Goal: Task Accomplishment & Management: Manage account settings

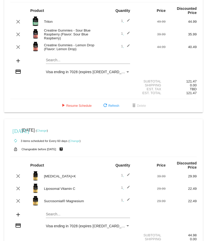
scroll to position [64, 0]
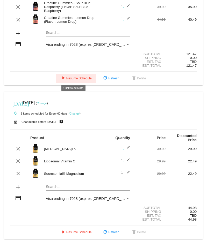
click at [66, 77] on span "play_arrow Resume Schedule" at bounding box center [76, 79] width 32 height 4
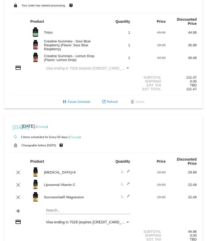
scroll to position [0, 0]
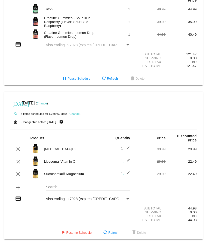
scroll to position [50, 0]
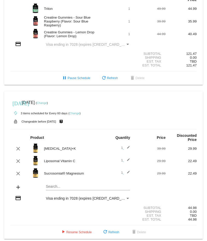
click at [16, 44] on mat-icon "credit_card" at bounding box center [18, 44] width 6 height 6
click at [18, 41] on mat-icon "credit_card" at bounding box center [18, 44] width 6 height 6
click at [126, 44] on div "Payment Method" at bounding box center [127, 44] width 3 height 1
click at [125, 42] on div "Payment Method" at bounding box center [127, 44] width 5 height 4
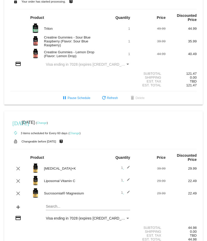
scroll to position [0, 0]
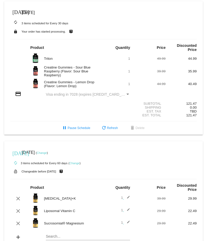
click at [13, 11] on mat-icon "[DATE]" at bounding box center [15, 12] width 6 height 6
click at [16, 9] on mat-icon "[DATE]" at bounding box center [15, 12] width 6 height 6
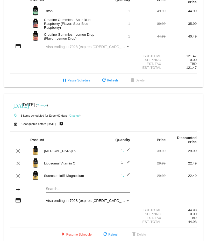
scroll to position [50, 0]
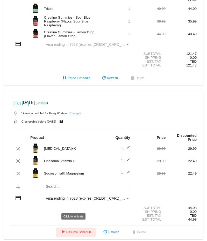
click at [80, 230] on span "play_arrow Resume Schedule" at bounding box center [76, 232] width 32 height 4
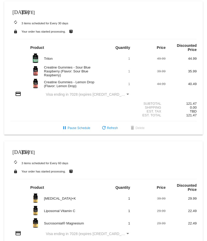
scroll to position [26, 0]
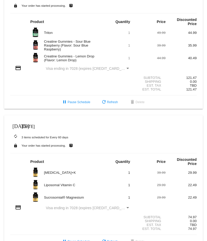
click at [50, 76] on div "Subtotal 121.47" at bounding box center [103, 78] width 186 height 4
click at [132, 68] on div "credit_card Visa ending in 7028 (expires [CREDIT_CARD_DATA])" at bounding box center [103, 68] width 186 height 7
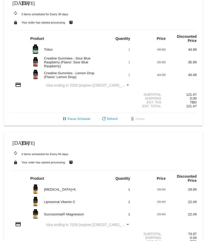
scroll to position [0, 0]
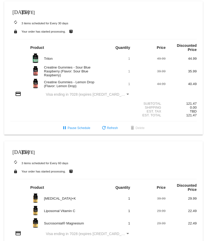
click at [31, 12] on span "[DATE]" at bounding box center [28, 12] width 13 height 4
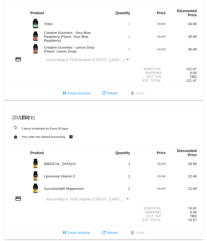
scroll to position [35, 0]
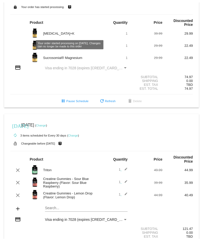
scroll to position [50, 0]
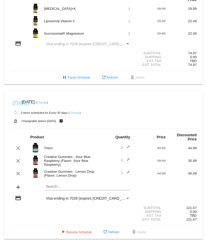
click at [47, 39] on link "Change" at bounding box center [42, 102] width 10 height 3
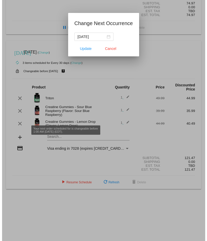
scroll to position [54, 0]
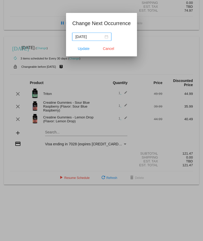
click at [108, 35] on div "2025-07-06" at bounding box center [91, 37] width 33 height 6
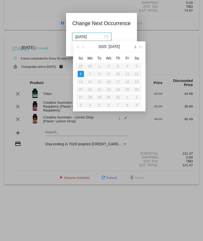
click at [135, 39] on span "button" at bounding box center [134, 47] width 3 height 3
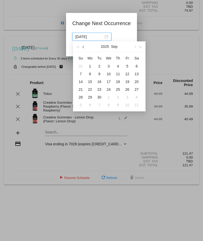
click at [85, 39] on button "button" at bounding box center [84, 46] width 6 height 10
click at [133, 39] on button "button" at bounding box center [135, 46] width 6 height 10
click at [129, 39] on div "12" at bounding box center [127, 74] width 6 height 6
type input "2025-09-12"
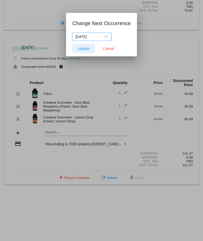
click at [83, 39] on span "Update" at bounding box center [84, 49] width 12 height 4
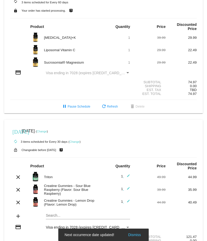
scroll to position [0, 0]
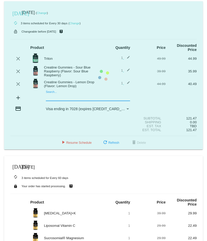
click at [58, 39] on mat-card "today Sep 12 2025 ( Change ) autorenew 3 items scheduled for Every 30 days ( Ch…" at bounding box center [103, 75] width 198 height 148
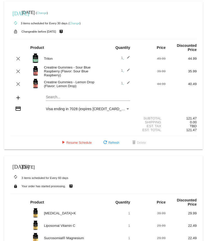
click at [126, 39] on div "Payment Method" at bounding box center [127, 109] width 5 height 4
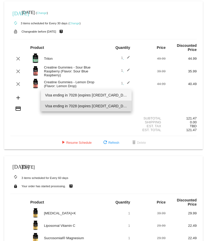
click at [105, 39] on span "Visa ending in 7028 (expires 06/30)" at bounding box center [86, 95] width 82 height 11
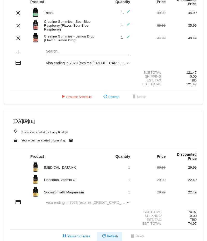
scroll to position [50, 0]
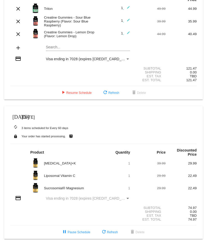
click at [87, 39] on section "Subtotal 74.97 Shipping 0.00 Est. Tax TBD Est. Total 74.97" at bounding box center [103, 214] width 186 height 24
click at [94, 39] on span "Visa ending in 7028 (expires [CREDIT_CARD_DATA])" at bounding box center [89, 198] width 87 height 4
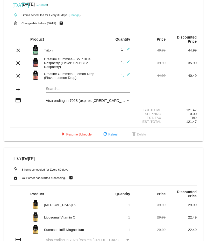
scroll to position [0, 0]
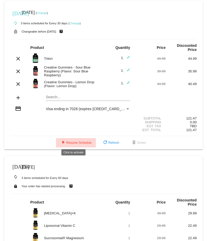
click at [79, 39] on span "play_arrow Resume Schedule" at bounding box center [76, 143] width 32 height 4
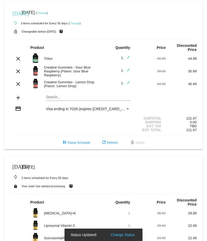
click at [62, 39] on mat-card "today Sep 12 2025 ( Change ) autorenew 3 items scheduled for Every 30 days ( Ch…" at bounding box center [103, 75] width 198 height 148
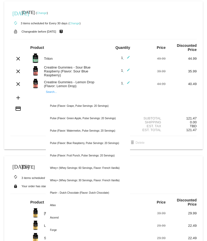
type input "c"
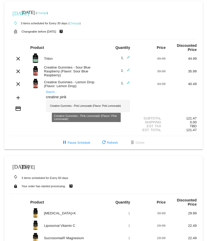
type input "creatine pink"
click at [75, 39] on div "Creatine Gummies - Pink Lemonade (Flavor: Pink Lemonade)" at bounding box center [88, 106] width 84 height 12
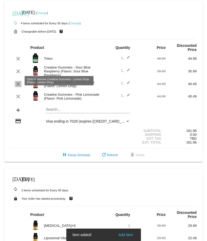
click at [20, 39] on mat-icon "clear" at bounding box center [18, 84] width 6 height 6
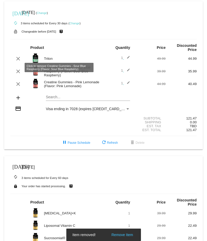
click at [17, 39] on mat-icon "clear" at bounding box center [18, 71] width 6 height 6
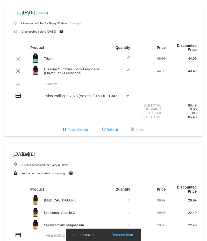
click at [55, 39] on mat-card "today Sep 12 2025 ( Change ) autorenew 2 items scheduled for Every 30 days ( Ch…" at bounding box center [103, 68] width 198 height 135
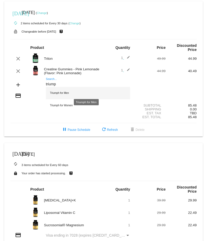
type input "triump"
click at [67, 39] on div "Triumph for Men" at bounding box center [88, 93] width 84 height 12
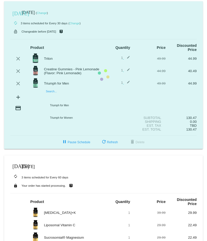
click at [55, 39] on mat-card "today Sep 12 2025 ( Change ) autorenew 3 items scheduled for Every 30 days ( Ch…" at bounding box center [103, 75] width 198 height 148
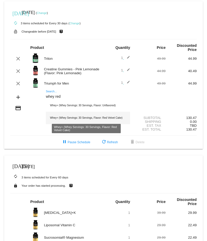
type input "whey red"
click at [80, 39] on div "Whey+ (Whey Servings: 30 Servings, Flavor: Red Velvet Cake)" at bounding box center [88, 118] width 84 height 12
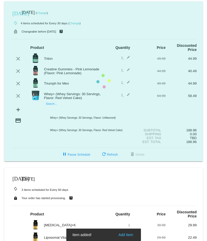
click at [59, 39] on mat-card "today Sep 12 2025 ( Change ) autorenew 4 items scheduled for Every 30 days ( Ch…" at bounding box center [103, 81] width 198 height 160
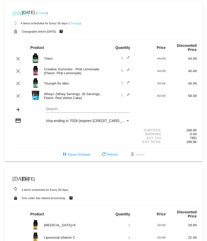
click at [78, 39] on mat-card "today Sep 12 2025 ( Change ) autorenew 4 items scheduled for Every 30 days ( Ch…" at bounding box center [103, 81] width 198 height 160
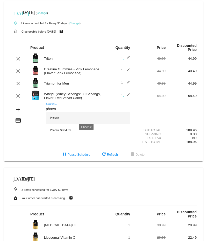
type input "phoen"
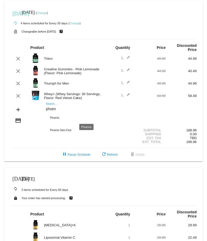
click at [81, 39] on div "Phoenix" at bounding box center [88, 118] width 84 height 12
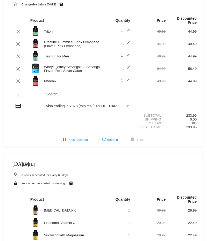
scroll to position [73, 0]
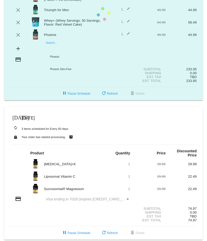
click at [54, 39] on mat-card "today Sep 12 2025 ( Change ) autorenew 5 items scheduled for Every 30 days ( Ch…" at bounding box center [103, 14] width 198 height 172
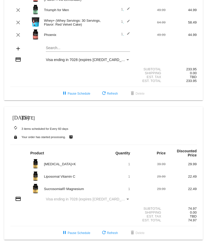
click at [50, 39] on div "Search..." at bounding box center [88, 47] width 84 height 10
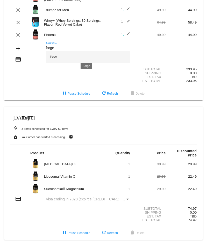
type input "forge"
click at [73, 39] on div "Forge" at bounding box center [88, 57] width 84 height 12
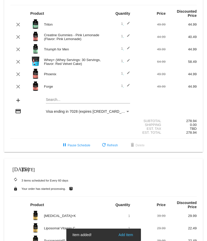
scroll to position [8, 0]
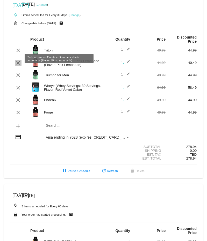
click at [19, 39] on mat-icon "clear" at bounding box center [18, 63] width 6 height 6
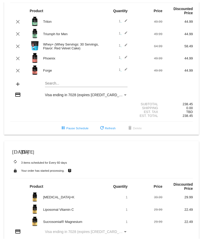
scroll to position [0, 0]
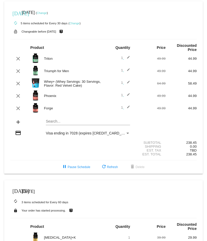
click at [47, 13] on link "Change" at bounding box center [42, 12] width 10 height 3
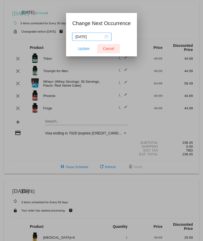
click at [111, 39] on span "Cancel" at bounding box center [108, 49] width 11 height 4
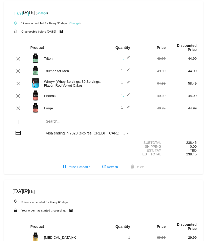
click at [72, 23] on link "Change" at bounding box center [74, 23] width 10 height 3
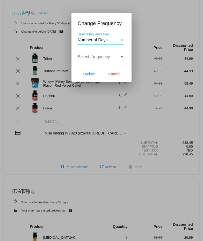
click at [122, 39] on div "Select Frequency Select Frequency" at bounding box center [101, 55] width 47 height 12
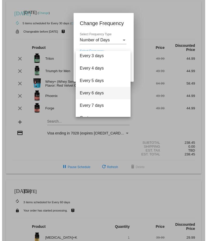
scroll to position [21, 0]
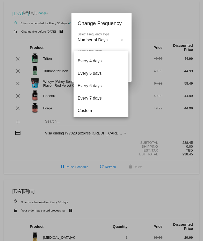
click at [112, 23] on div at bounding box center [101, 120] width 203 height 241
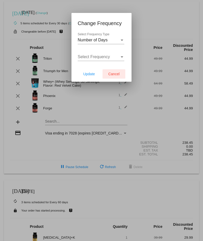
click at [116, 39] on button "Cancel" at bounding box center [113, 73] width 23 height 9
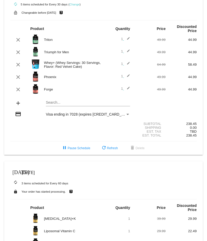
scroll to position [0, 0]
